Goal: Information Seeking & Learning: Learn about a topic

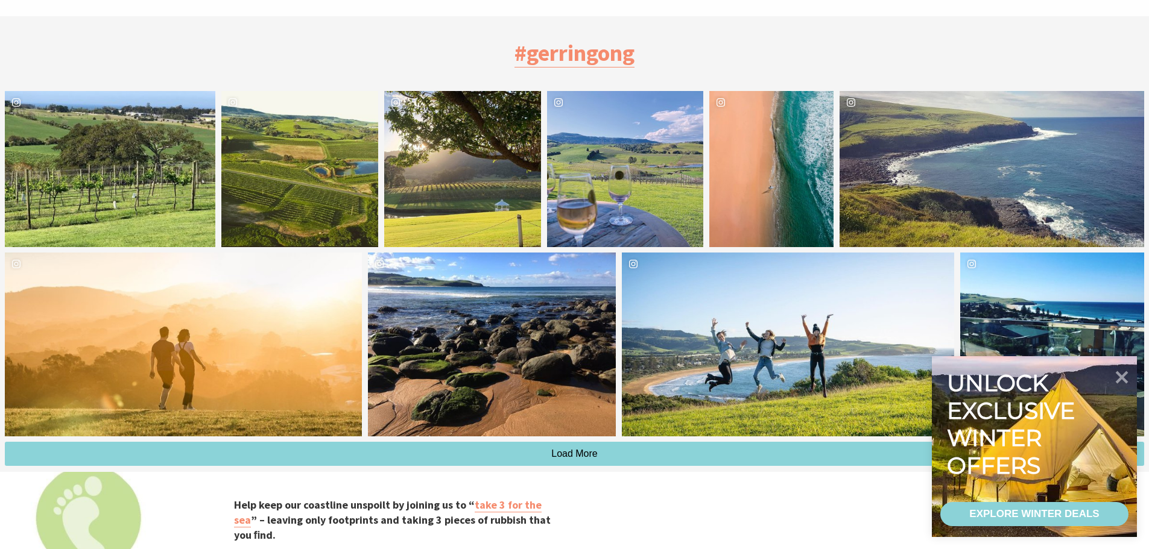
scroll to position [4093, 0]
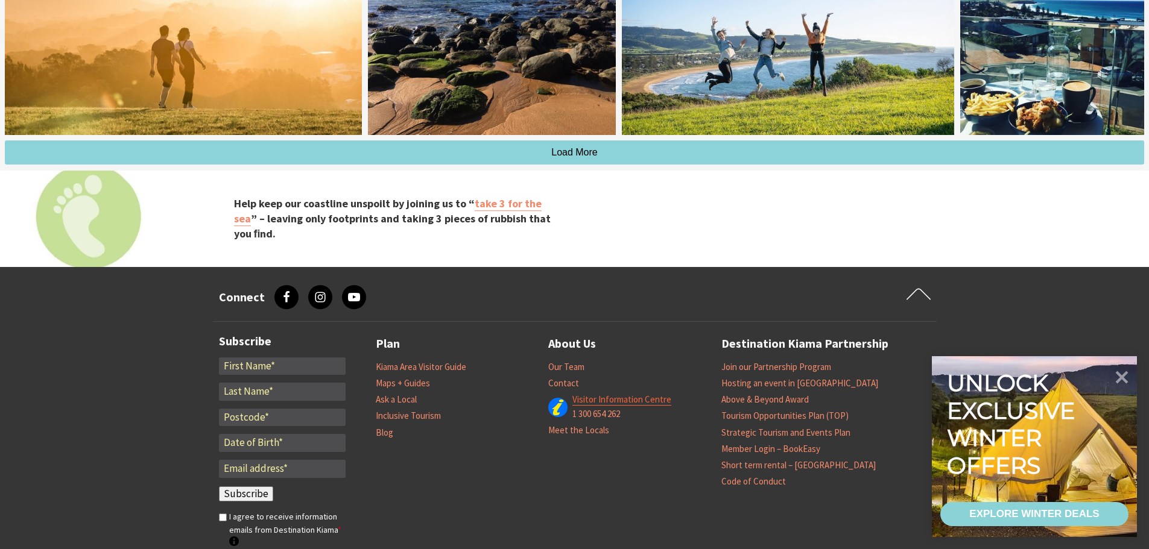
click at [586, 394] on link "Visitor Information Centre" at bounding box center [621, 400] width 99 height 12
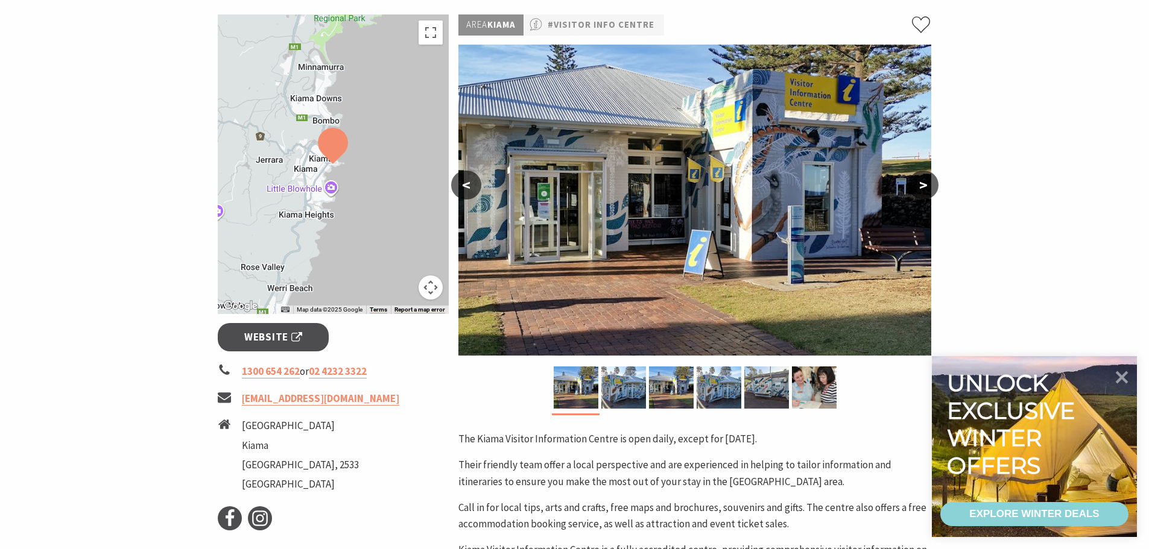
scroll to position [422, 0]
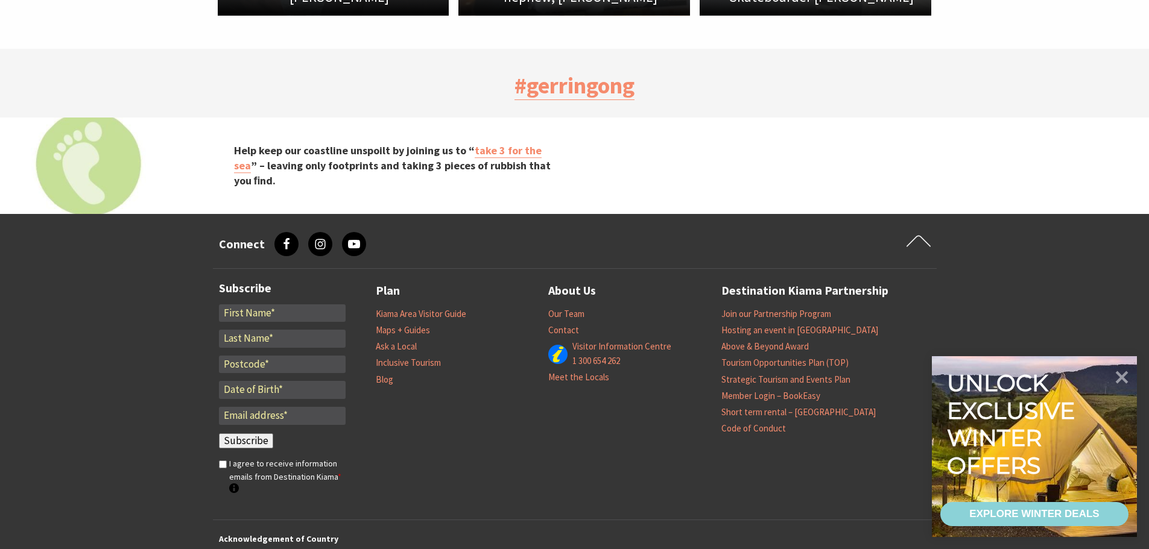
scroll to position [3826, 0]
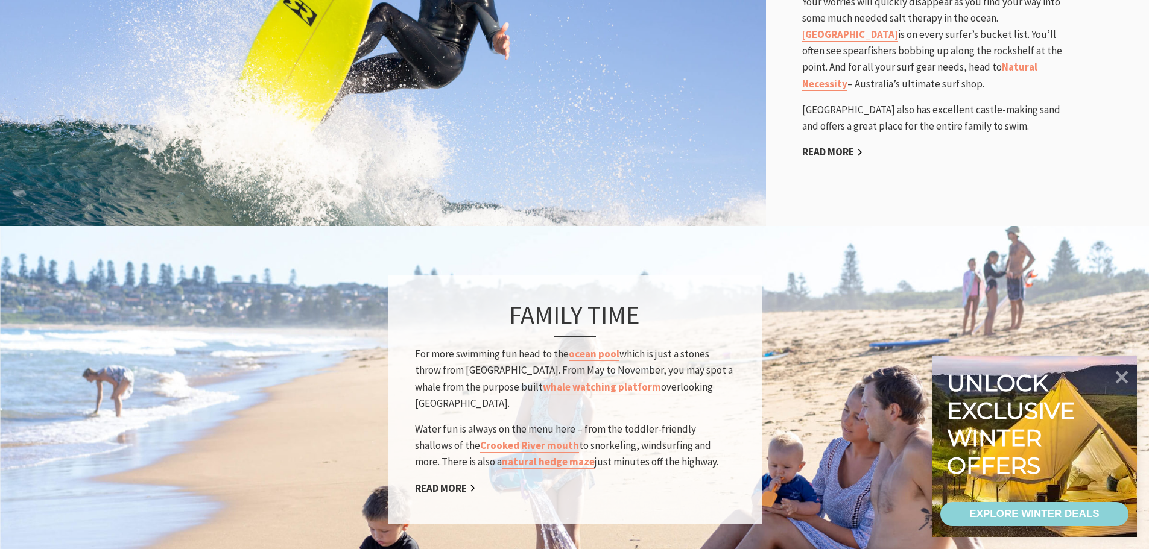
scroll to position [904, 0]
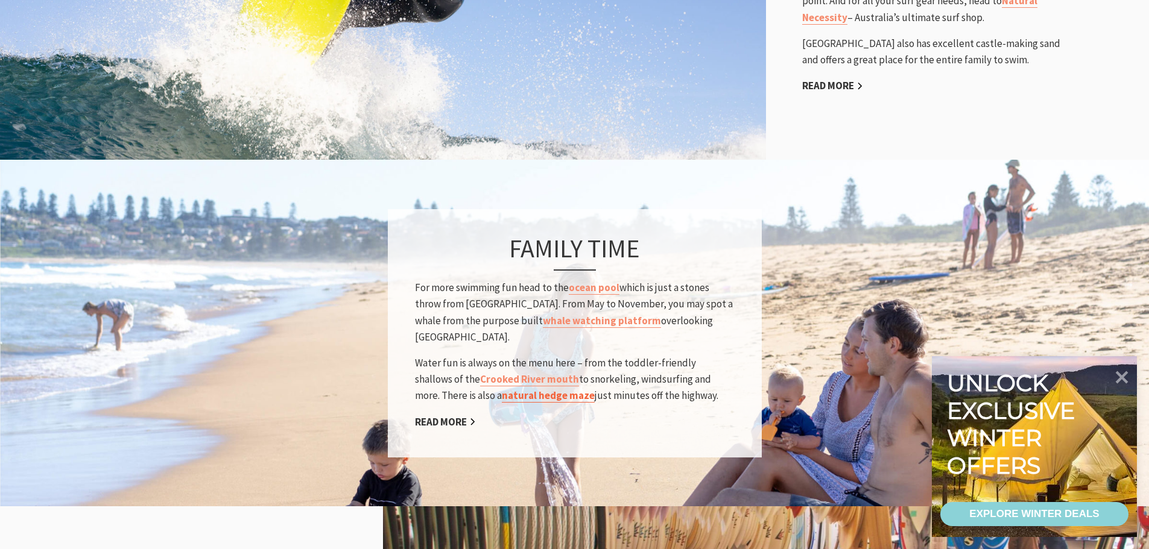
click at [509, 389] on link "natural hedge maze" at bounding box center [548, 396] width 93 height 14
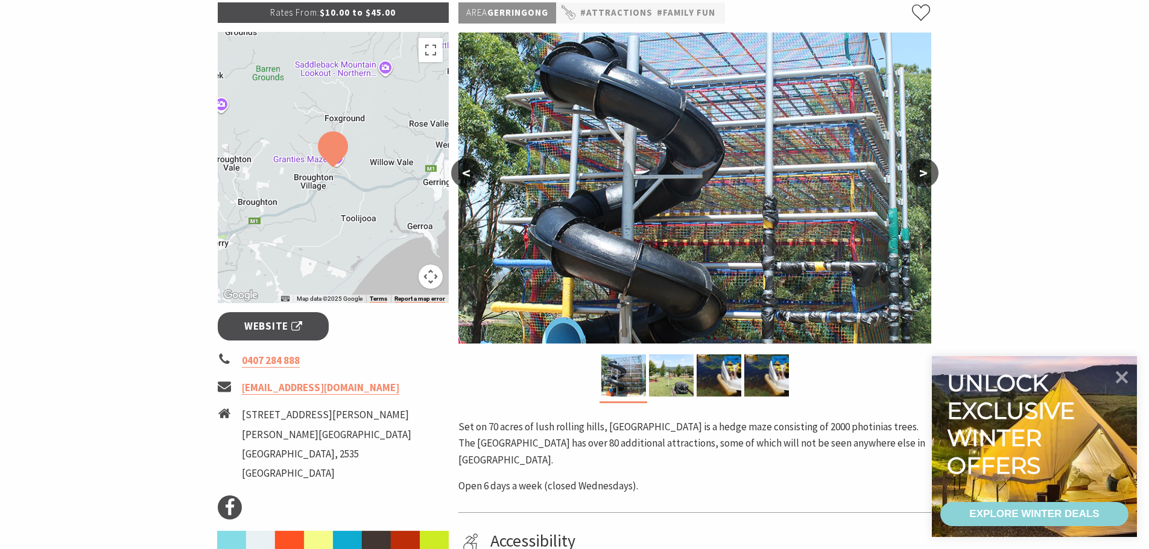
scroll to position [181, 0]
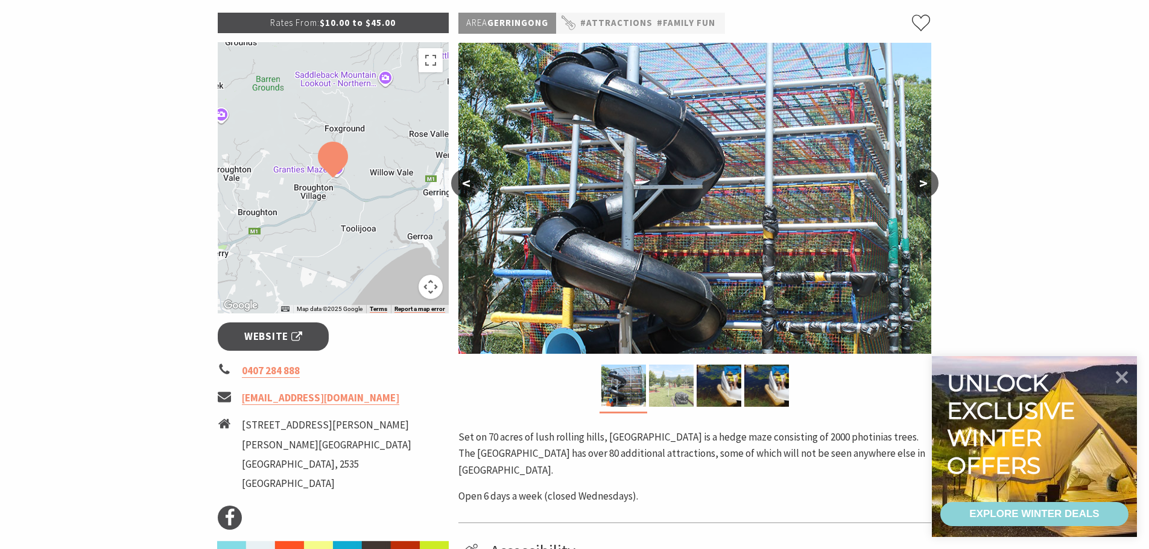
click at [670, 379] on img at bounding box center [671, 386] width 45 height 42
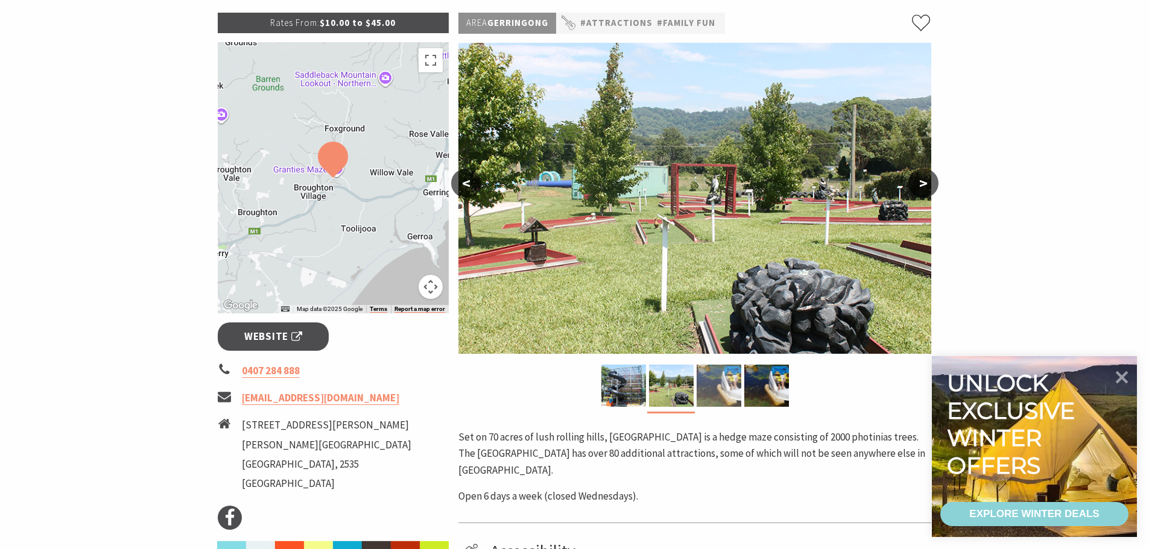
click at [721, 395] on img at bounding box center [718, 386] width 45 height 42
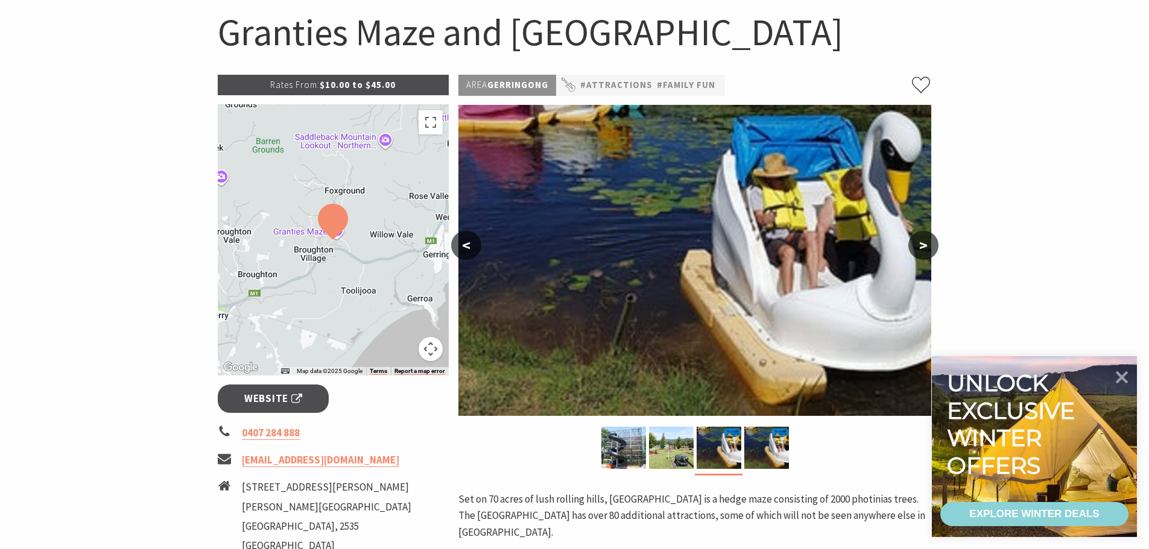
scroll to position [0, 0]
